Goal: Information Seeking & Learning: Learn about a topic

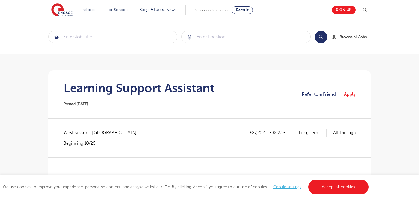
scroll to position [204, 0]
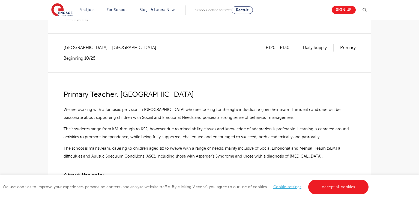
scroll to position [91, 0]
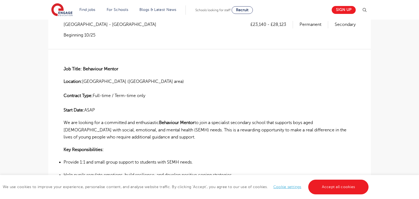
scroll to position [108, 0]
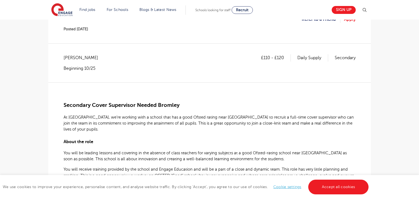
scroll to position [83, 0]
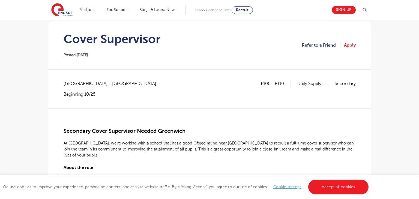
scroll to position [96, 0]
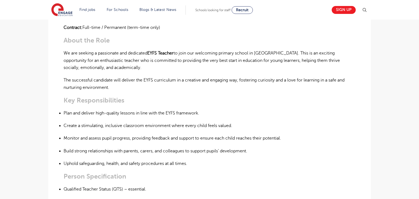
scroll to position [194, 0]
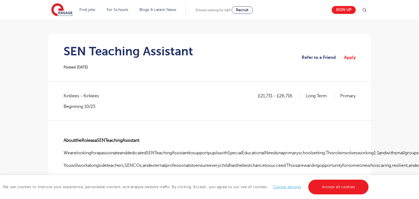
scroll to position [34, 0]
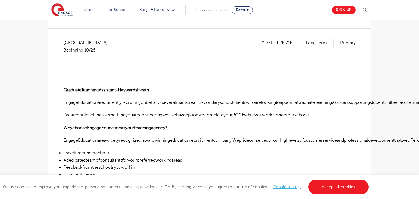
scroll to position [90, 0]
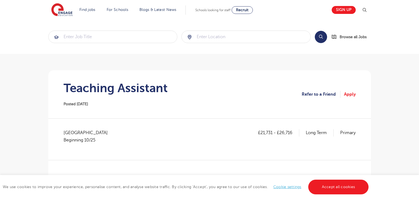
scroll to position [144, 0]
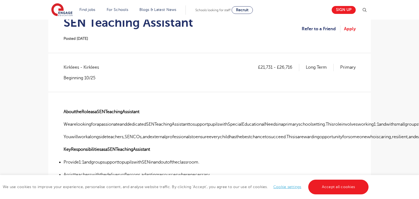
scroll to position [65, 0]
